Goal: Check status: Check status

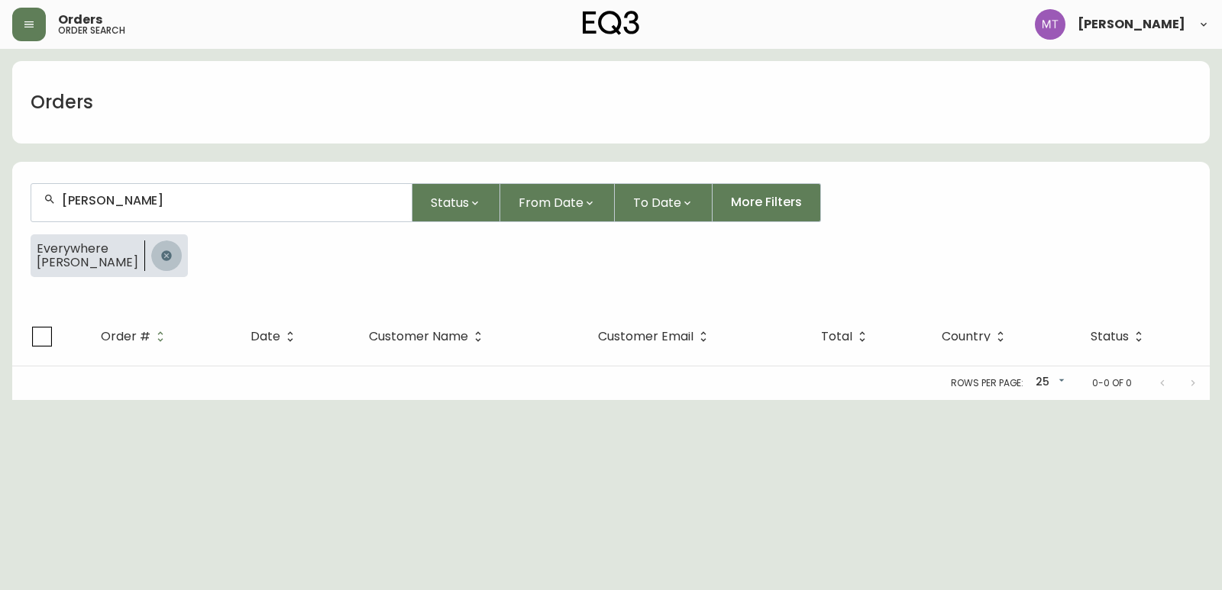
click at [151, 264] on button "button" at bounding box center [166, 256] width 31 height 31
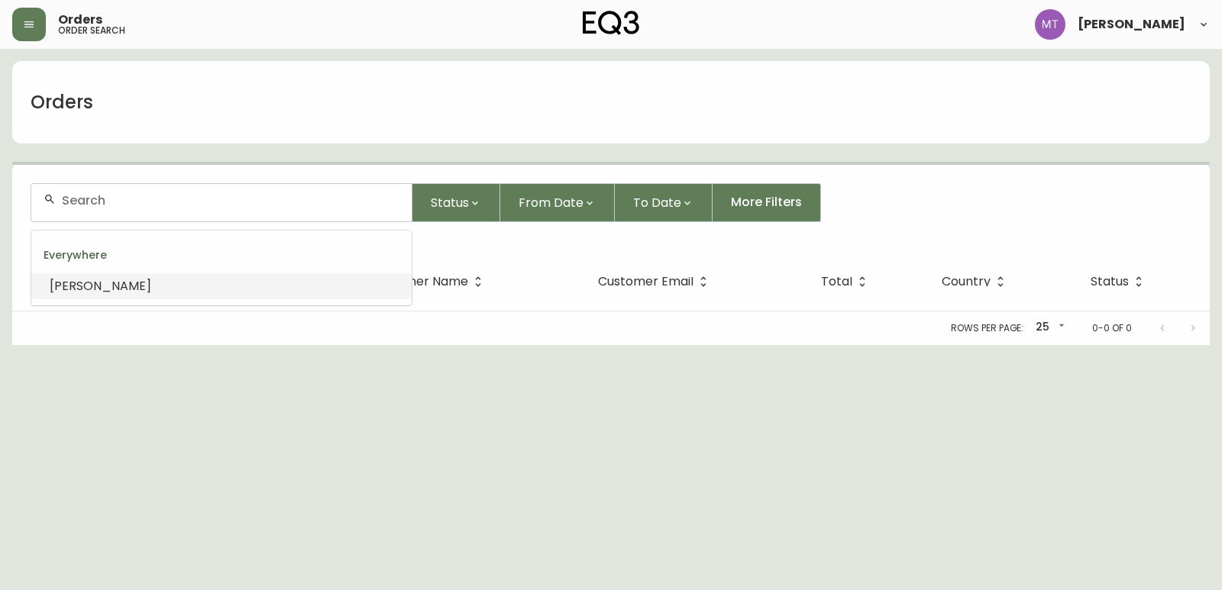
click at [132, 205] on input "text" at bounding box center [231, 200] width 338 height 15
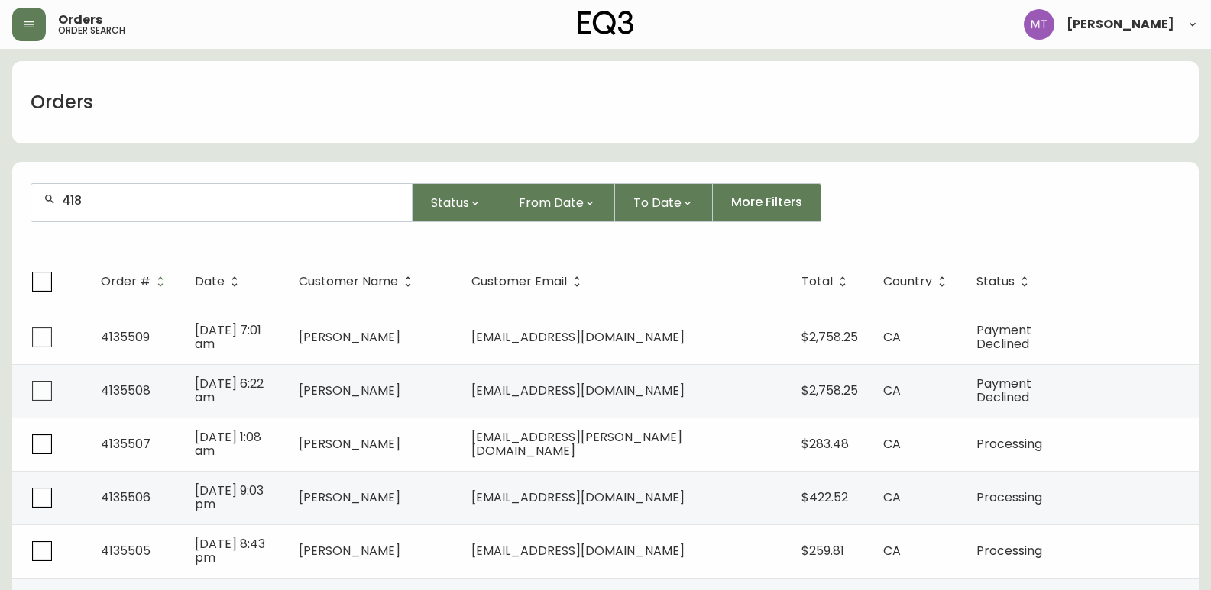
click at [124, 199] on input "418" at bounding box center [231, 200] width 338 height 15
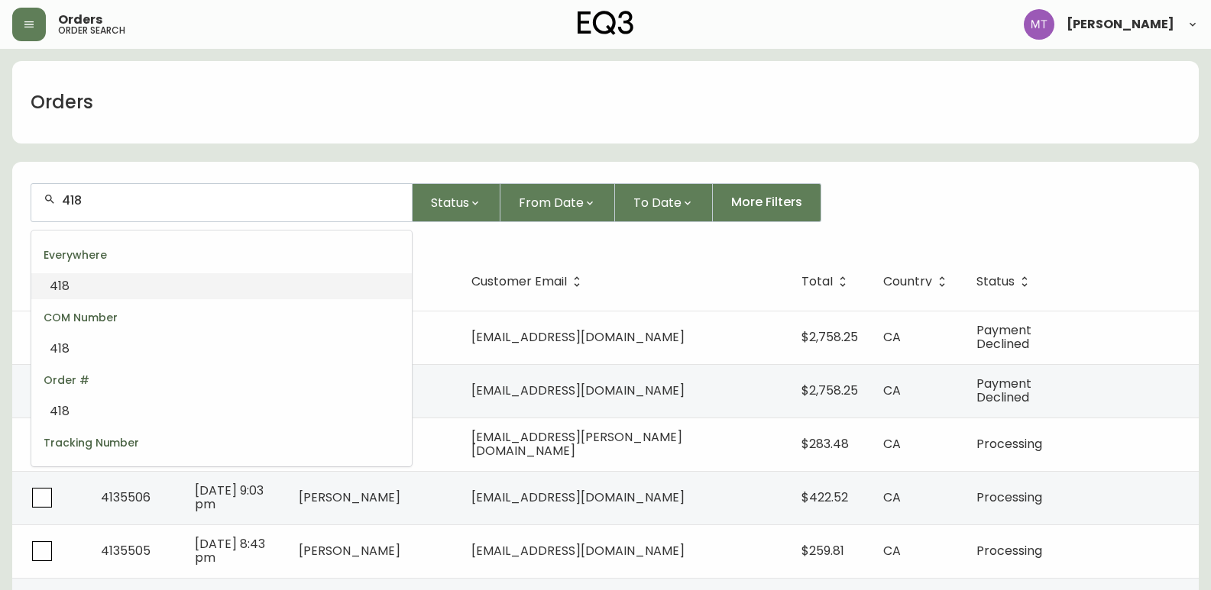
click at [123, 204] on input "418" at bounding box center [231, 200] width 338 height 15
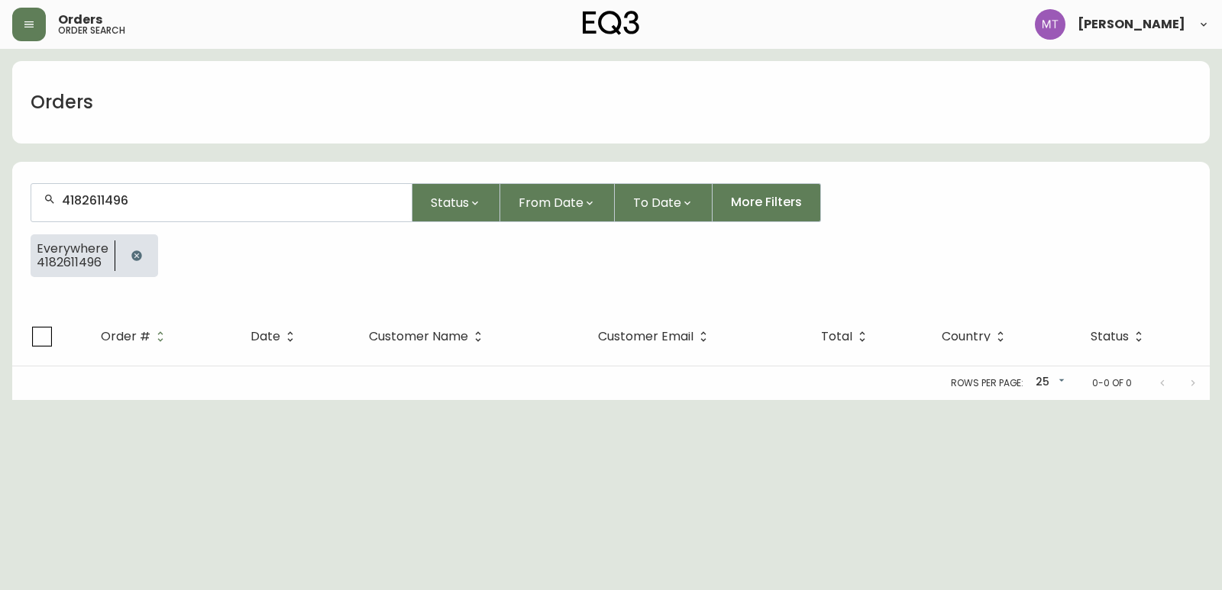
type input "4182611496"
click at [135, 254] on icon "button" at bounding box center [136, 256] width 10 height 10
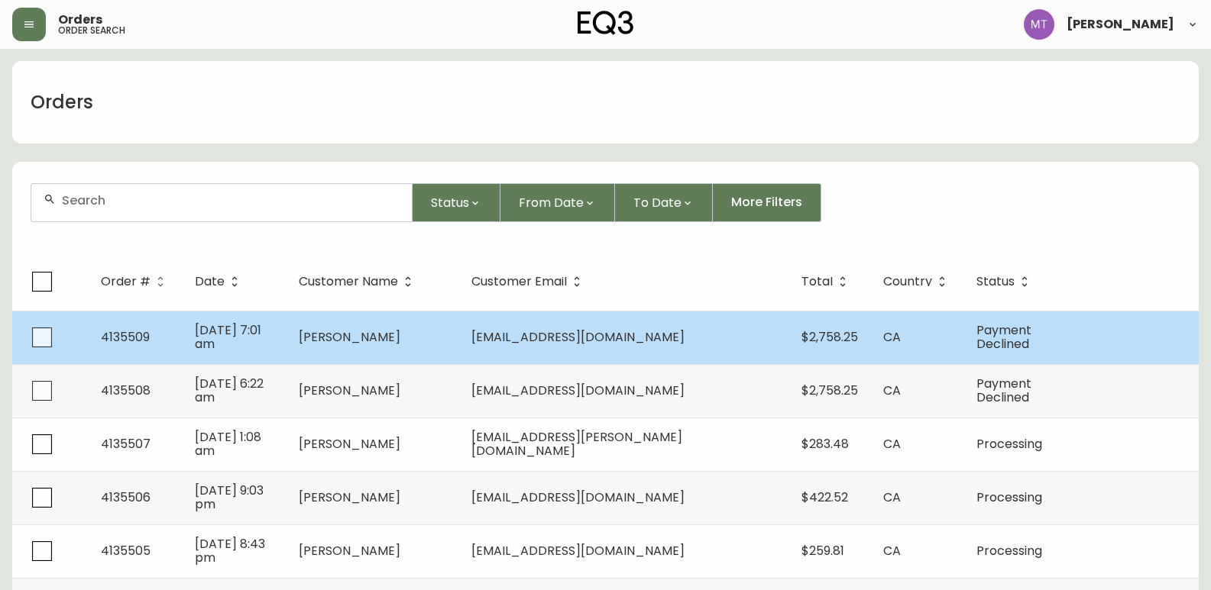
click at [229, 332] on span "[DATE] 7:01 am" at bounding box center [228, 337] width 66 height 31
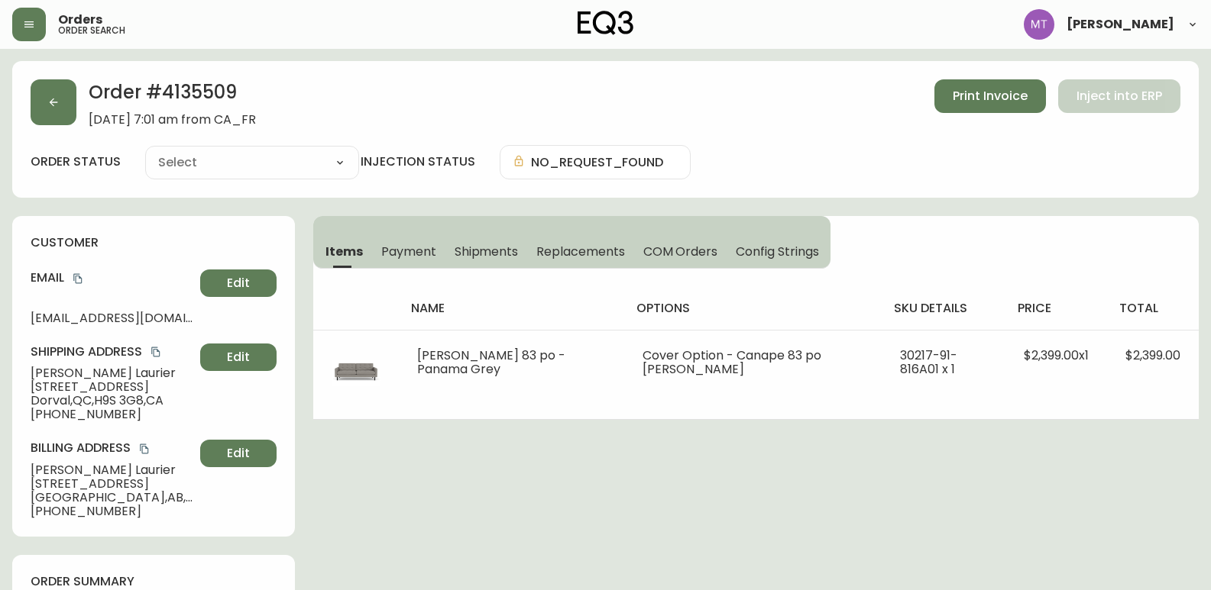
type input "Payment Declined"
select select "PAYMENT_DECLINED"
click at [59, 103] on icon "button" at bounding box center [53, 102] width 12 height 12
